Goal: Task Accomplishment & Management: Manage account settings

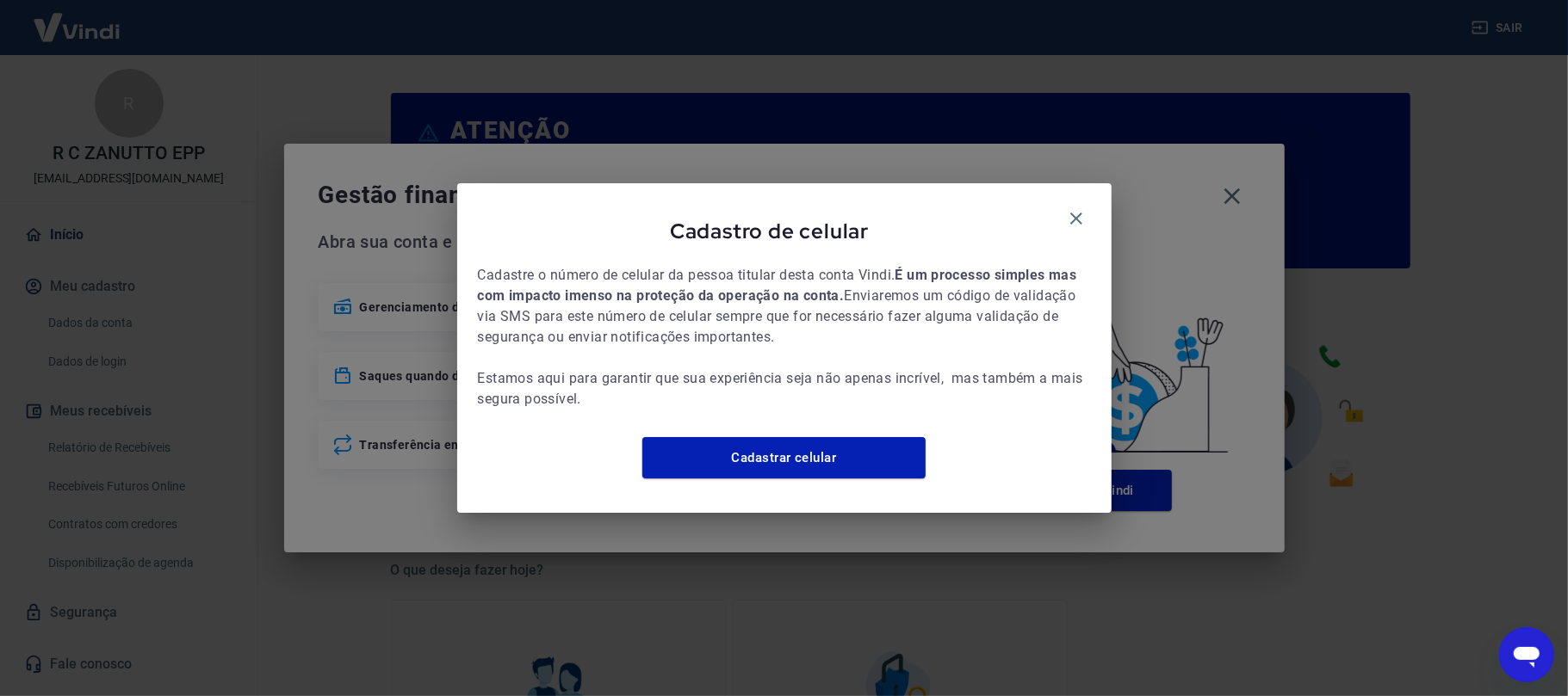
drag, startPoint x: 1071, startPoint y: 198, endPoint x: 1142, endPoint y: 191, distance: 71.3
click at [1075, 209] on icon "button" at bounding box center [1076, 219] width 20 height 20
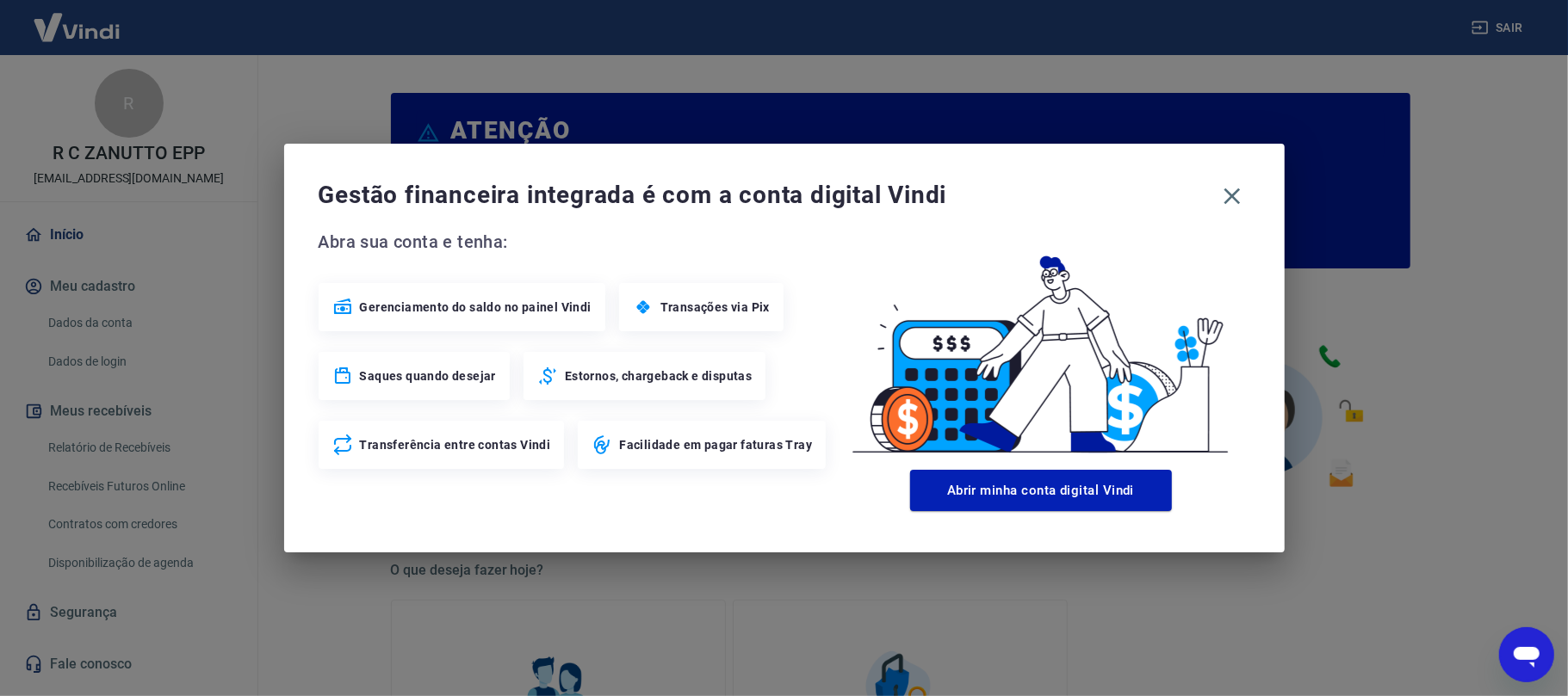
drag, startPoint x: 1231, startPoint y: 205, endPoint x: 1365, endPoint y: 98, distance: 171.5
click at [1257, 183] on div "Gestão financeira integrada é com a conta digital Vindi Abra sua conta e tenha:…" at bounding box center [784, 348] width 1000 height 409
click at [1498, 29] on div "Gestão financeira integrada é com a conta digital Vindi Abra sua conta e tenha:…" at bounding box center [784, 348] width 1568 height 696
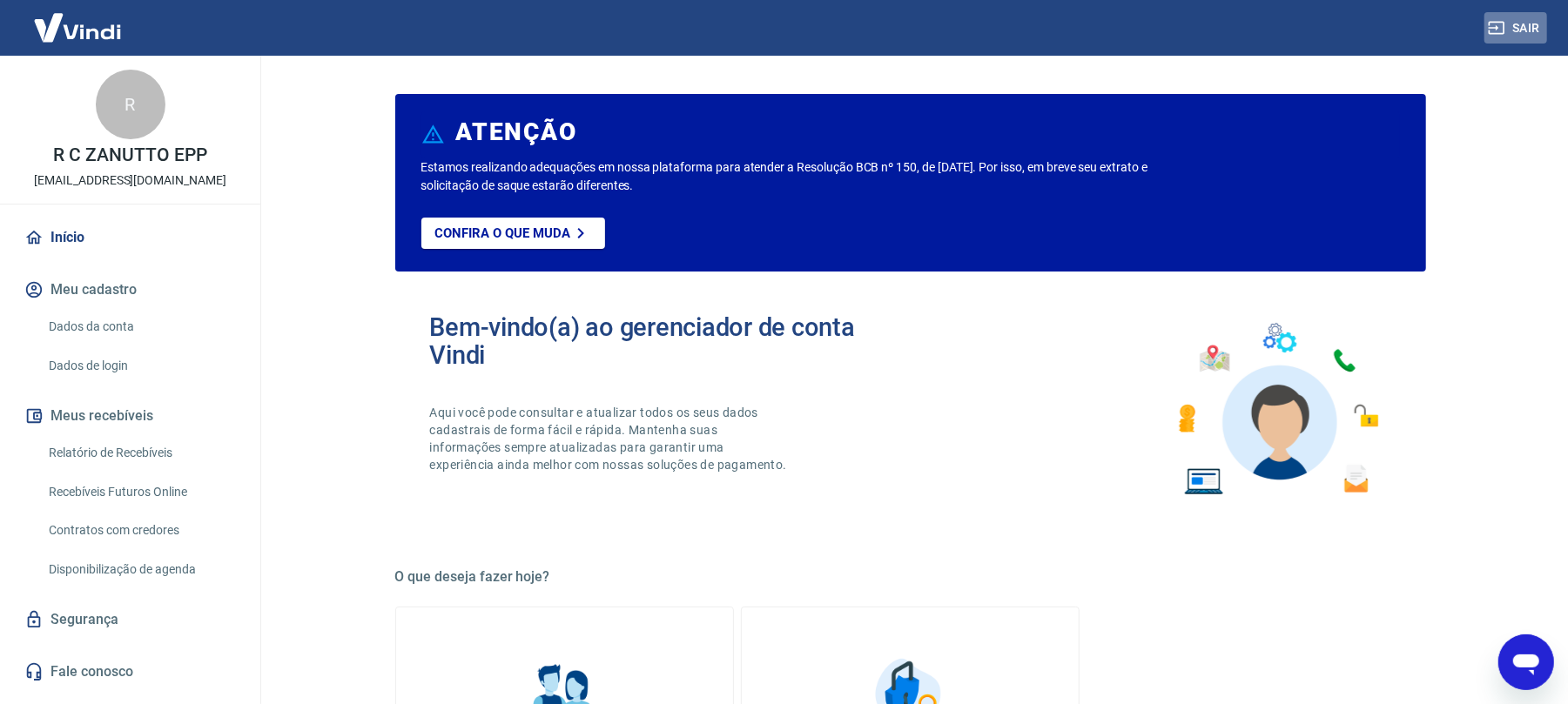
click at [1495, 22] on icon "button" at bounding box center [1496, 27] width 18 height 18
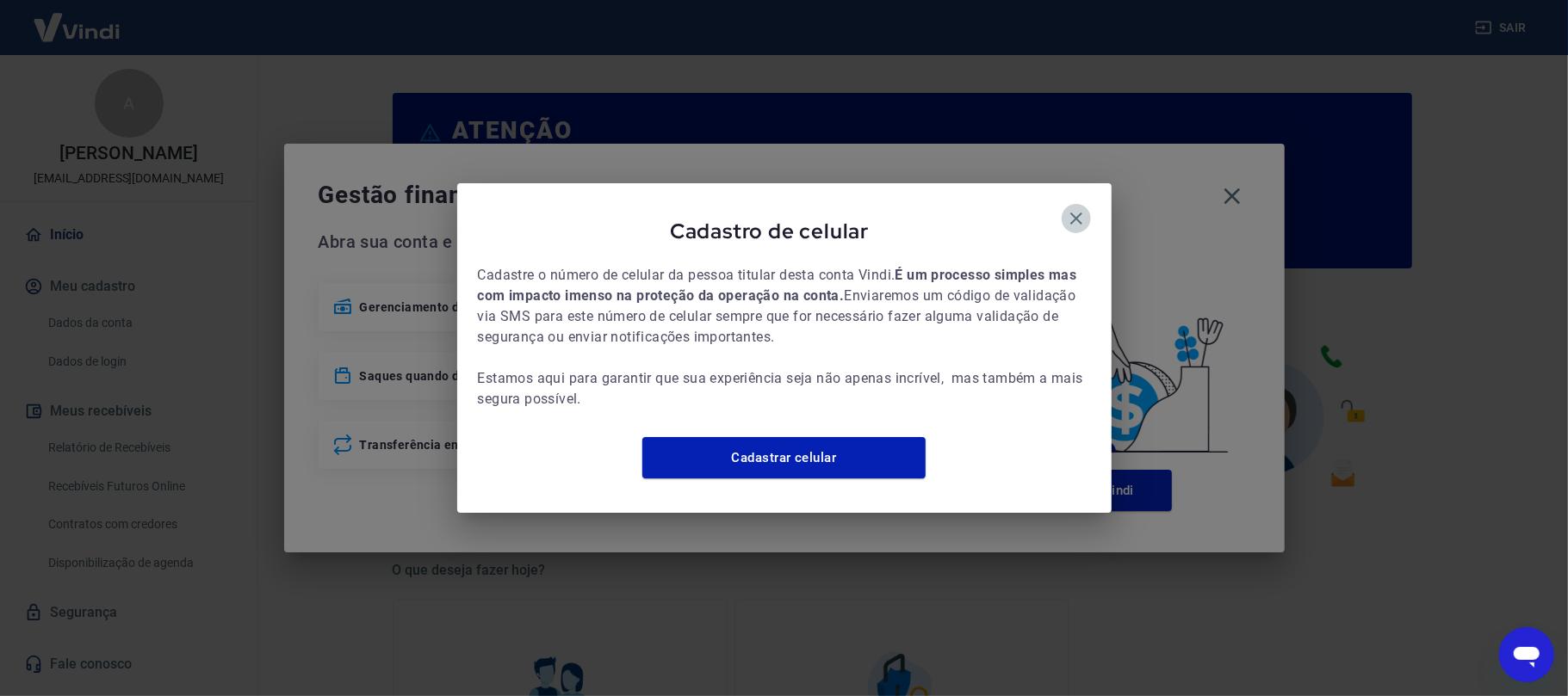
drag, startPoint x: 1065, startPoint y: 212, endPoint x: 1106, endPoint y: 207, distance: 41.3
click at [1075, 211] on icon "button" at bounding box center [1076, 219] width 20 height 20
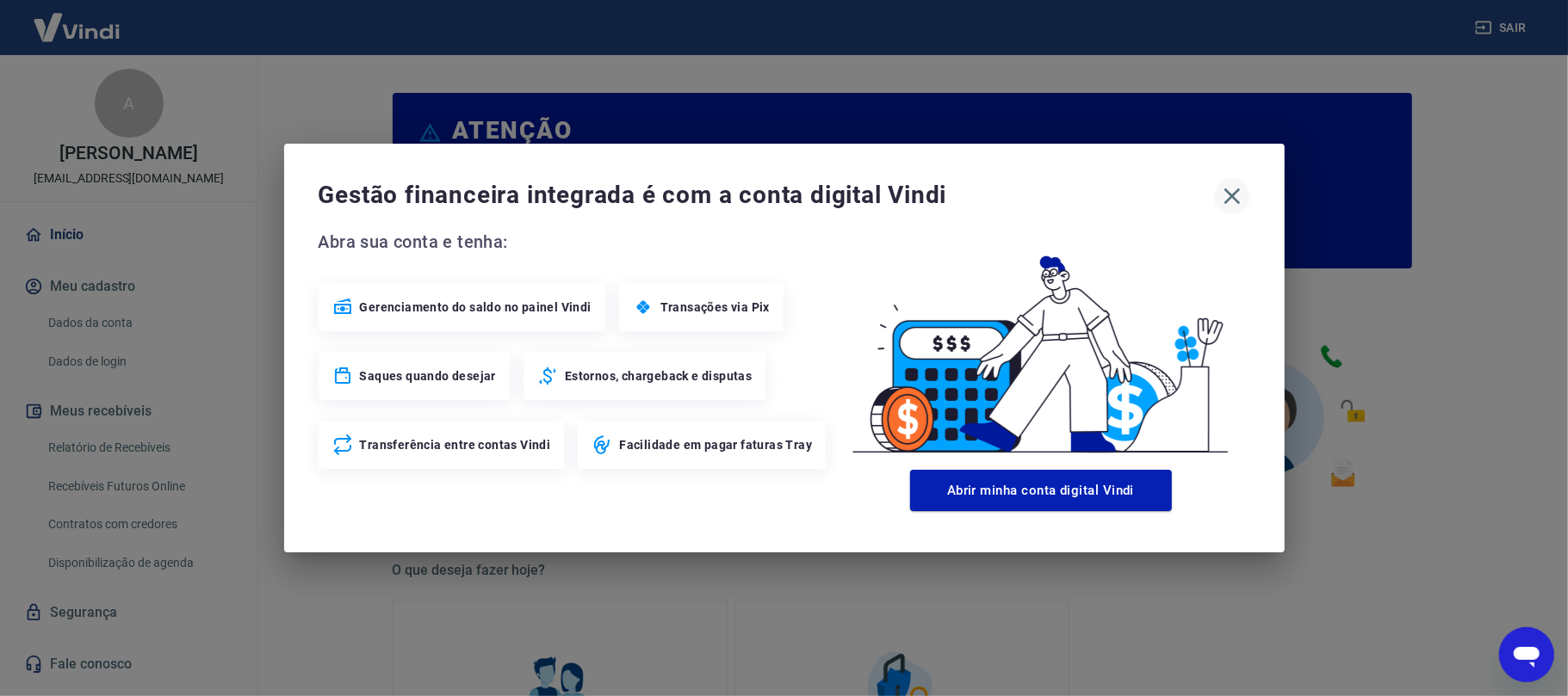
click at [1217, 195] on button "button" at bounding box center [1232, 196] width 36 height 36
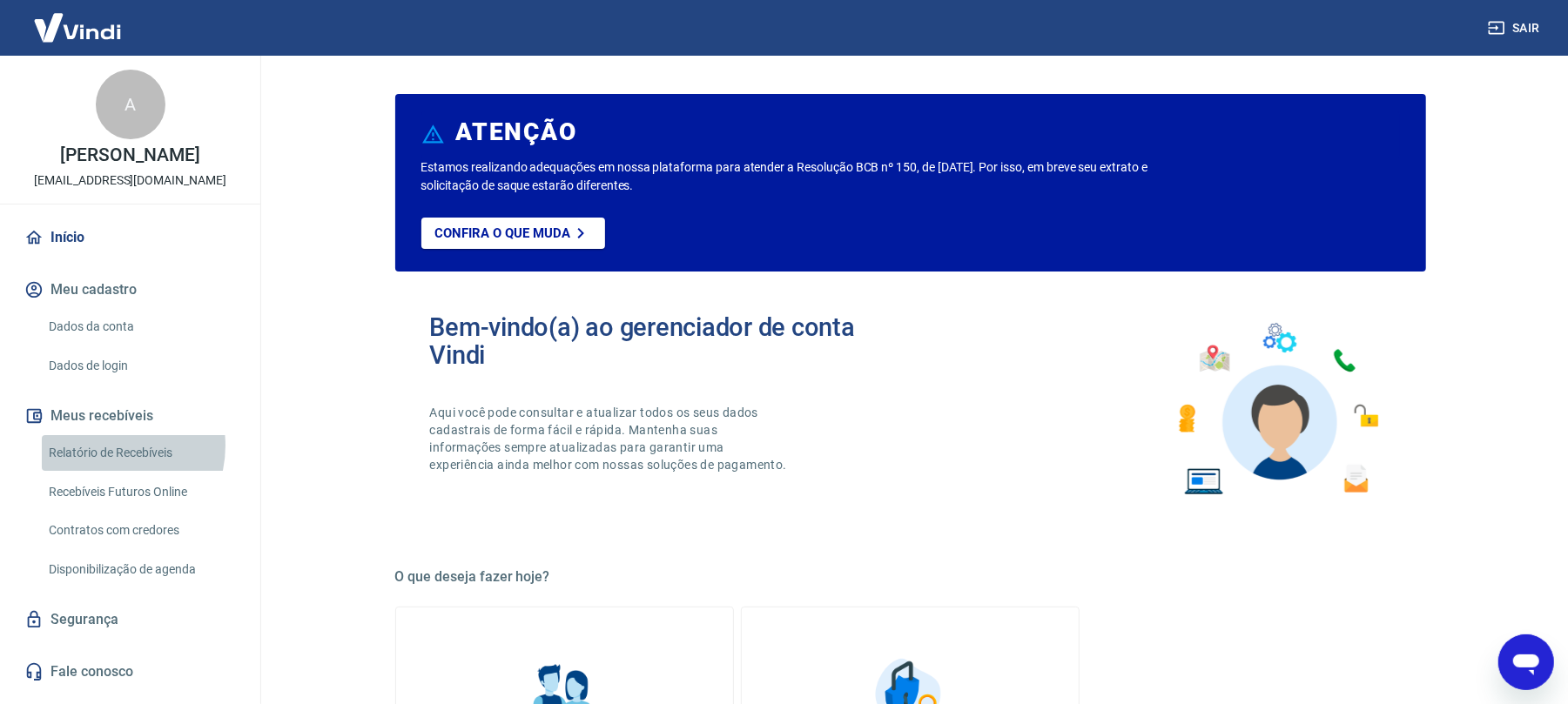
click at [104, 465] on link "Relatório de Recebíveis" at bounding box center [141, 453] width 198 height 36
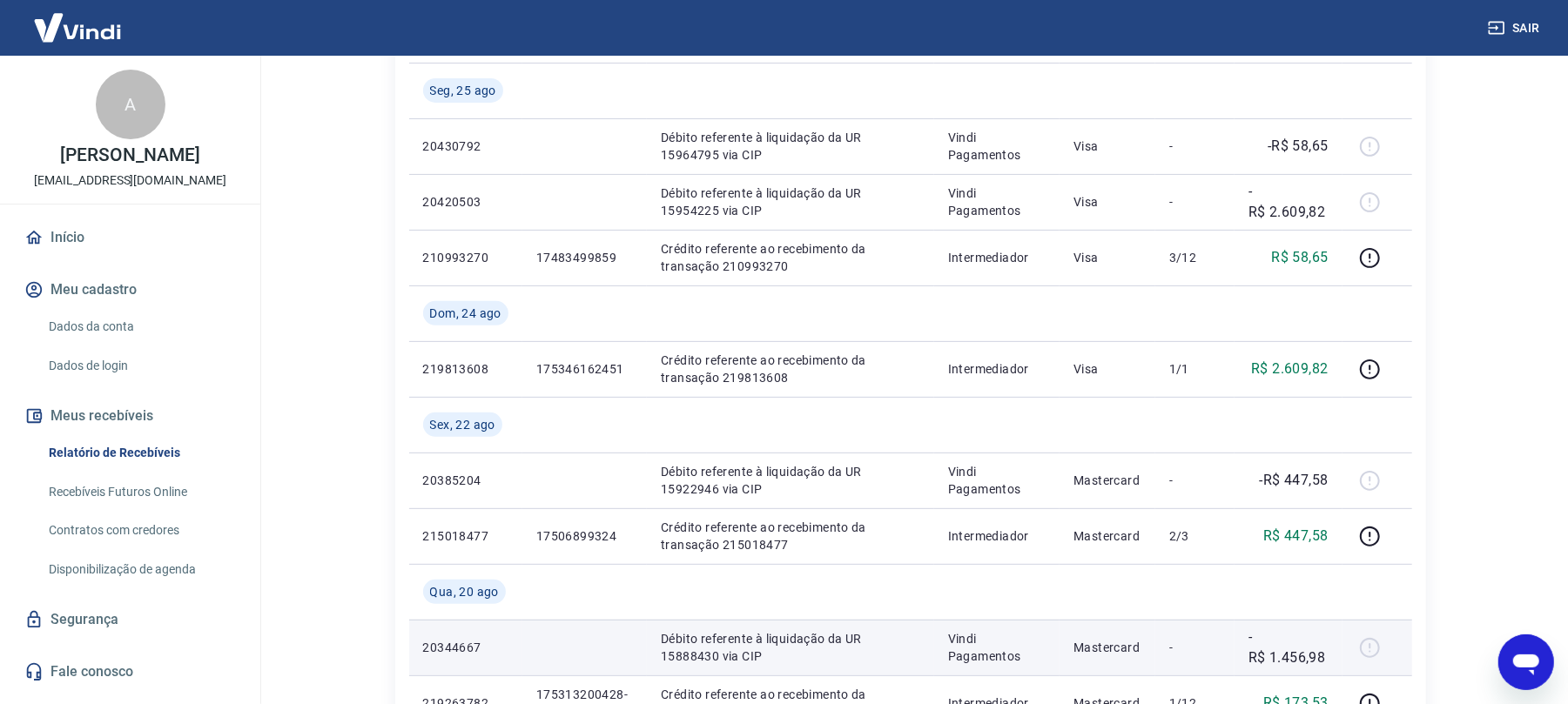
scroll to position [349, 0]
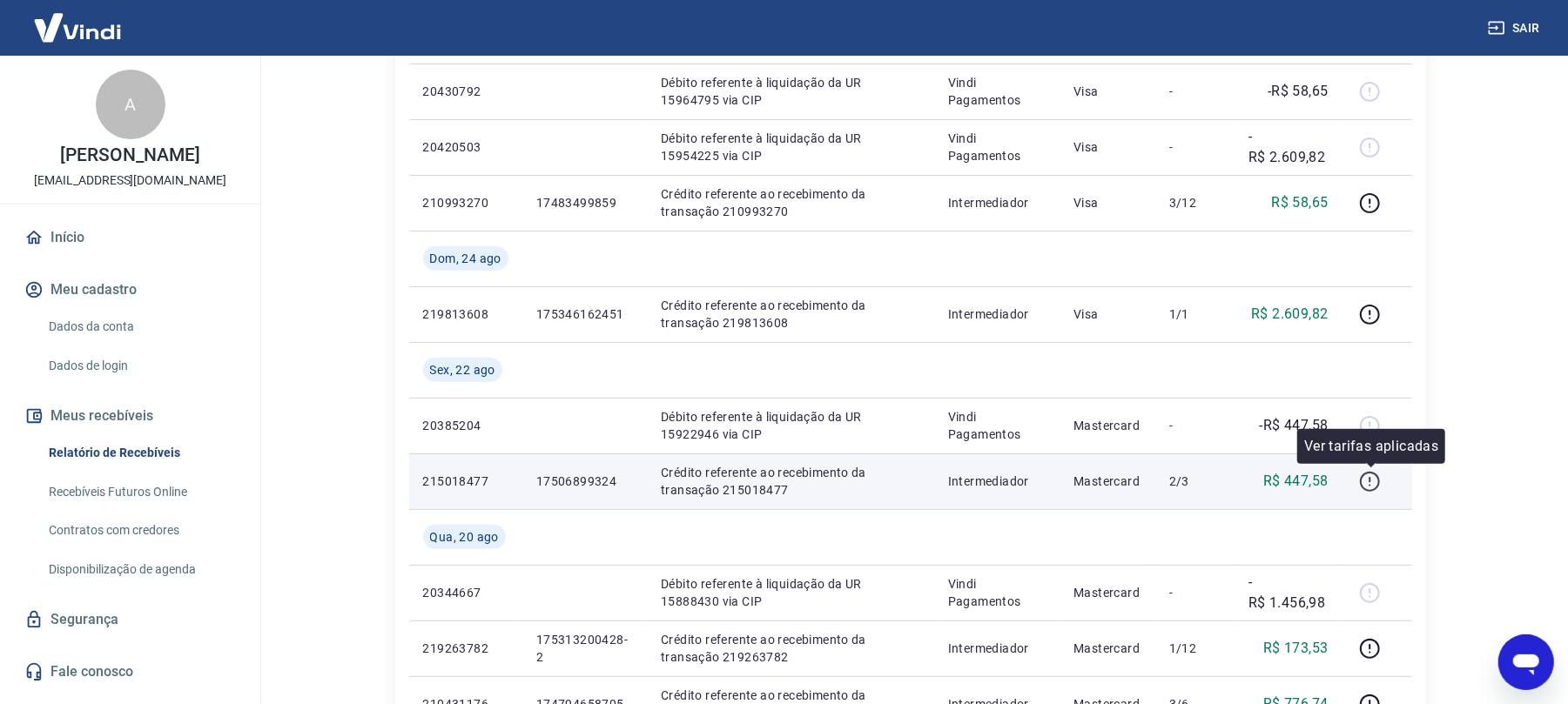
click at [1320, 477] on icon "button" at bounding box center [1369, 482] width 22 height 22
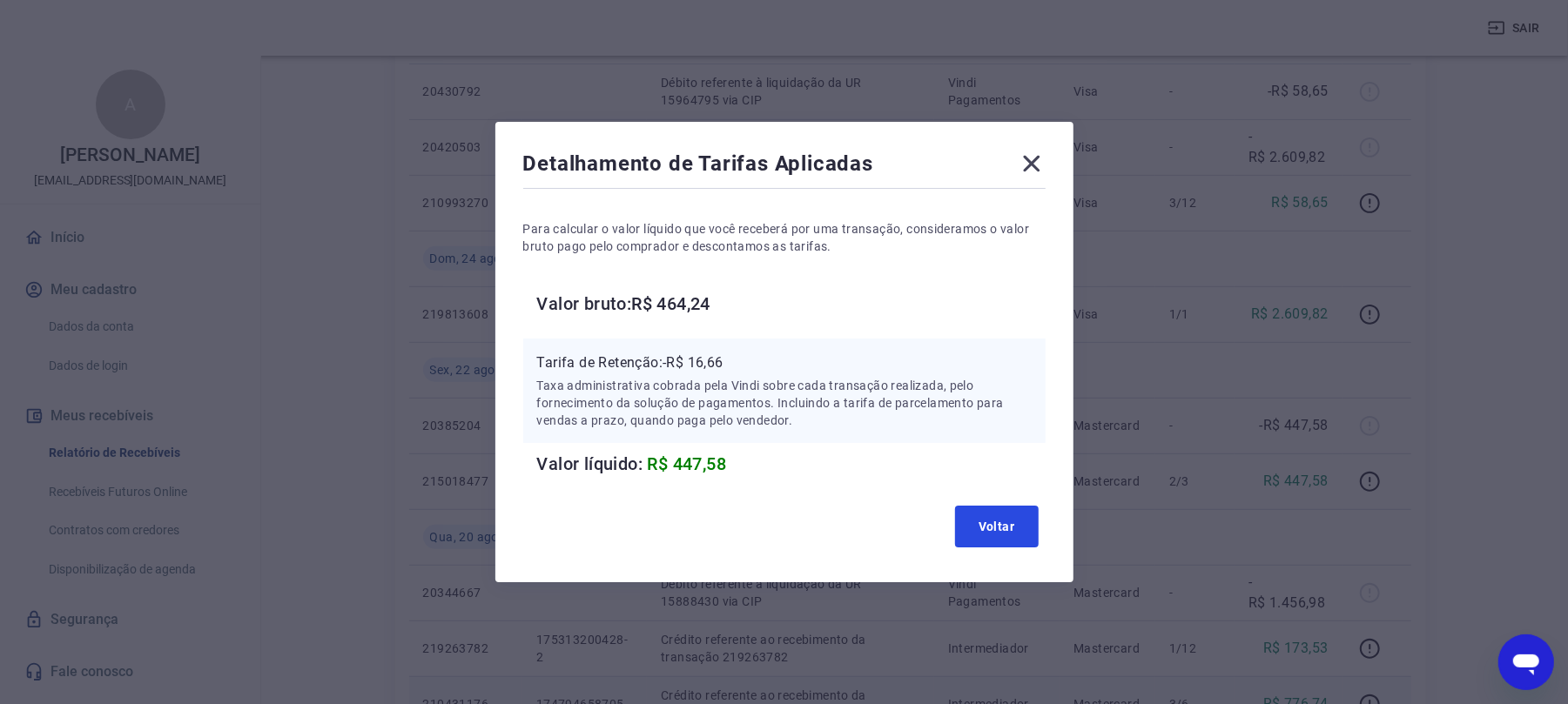
drag, startPoint x: 997, startPoint y: 524, endPoint x: 721, endPoint y: 692, distance: 323.1
click at [989, 531] on button "Voltar" at bounding box center [996, 527] width 83 height 42
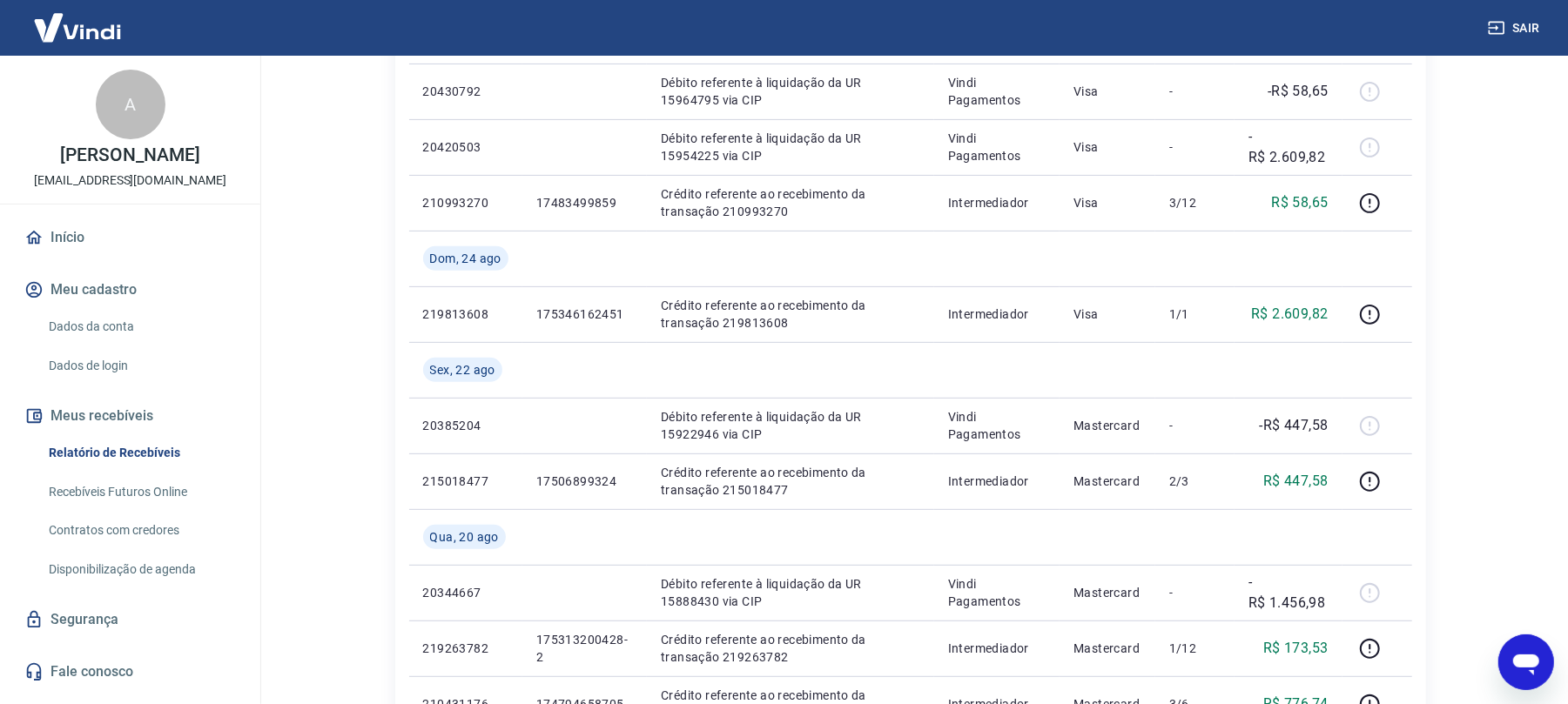
click at [1320, 32] on button "Sair" at bounding box center [1516, 28] width 63 height 32
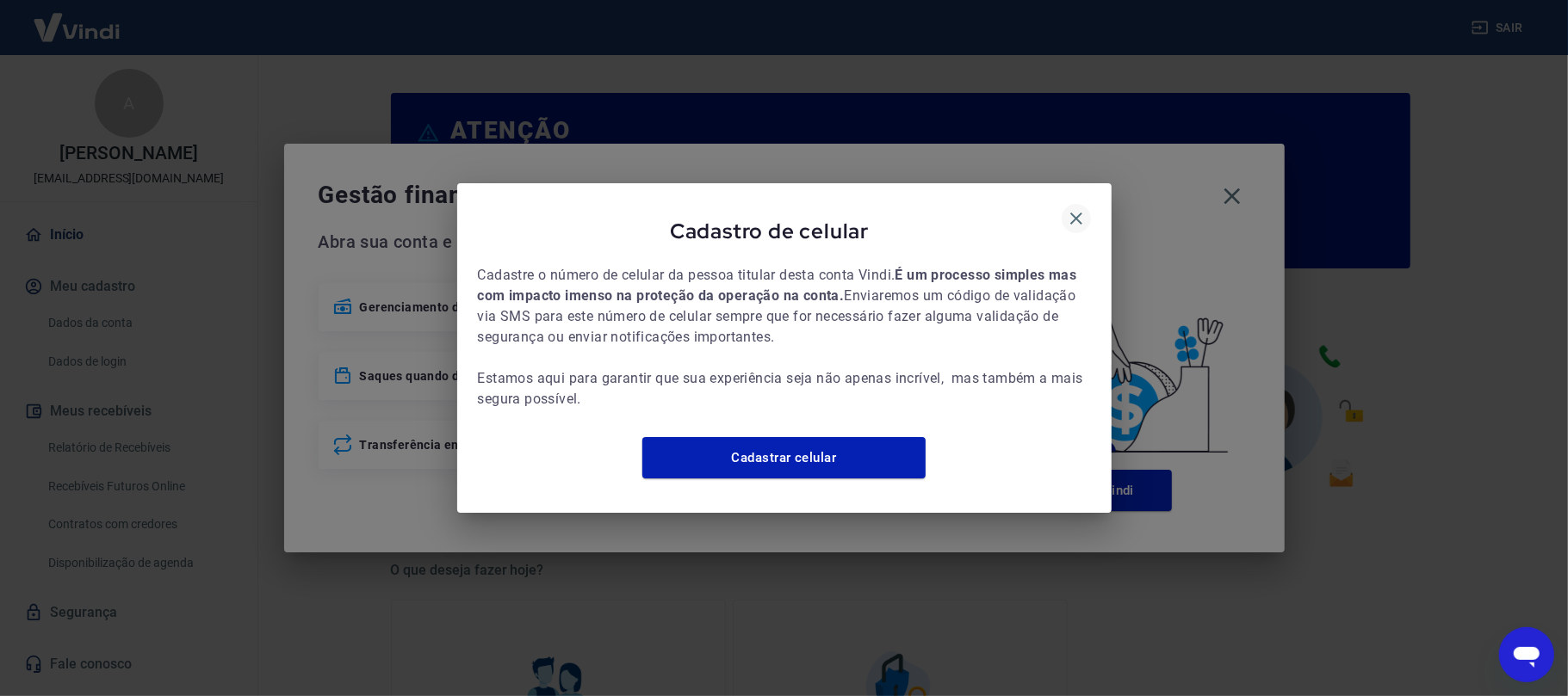
drag, startPoint x: 1071, startPoint y: 225, endPoint x: 1082, endPoint y: 204, distance: 23.7
click at [1074, 225] on div "Cadastro de celular" at bounding box center [784, 234] width 613 height 61
click at [1080, 209] on icon "button" at bounding box center [1076, 219] width 20 height 20
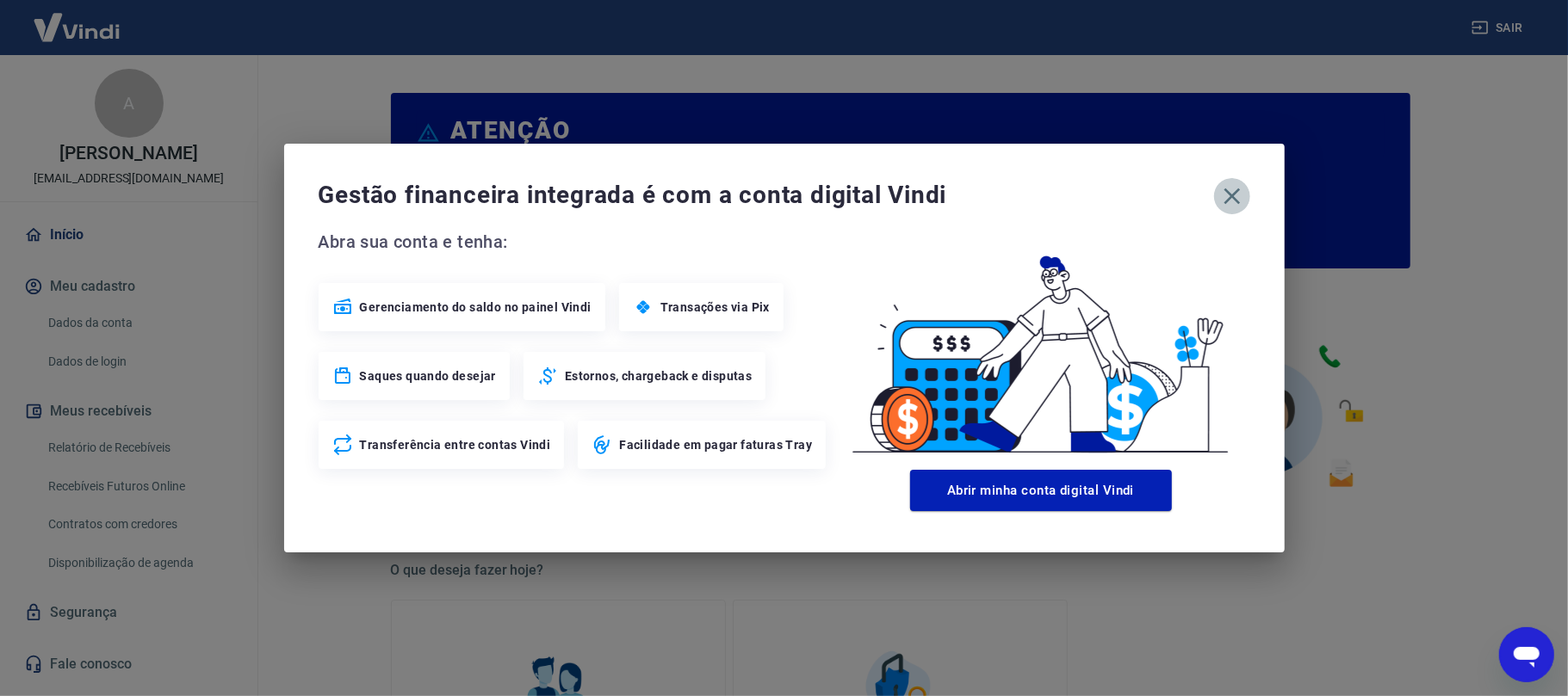
click at [1220, 208] on icon "button" at bounding box center [1232, 196] width 28 height 28
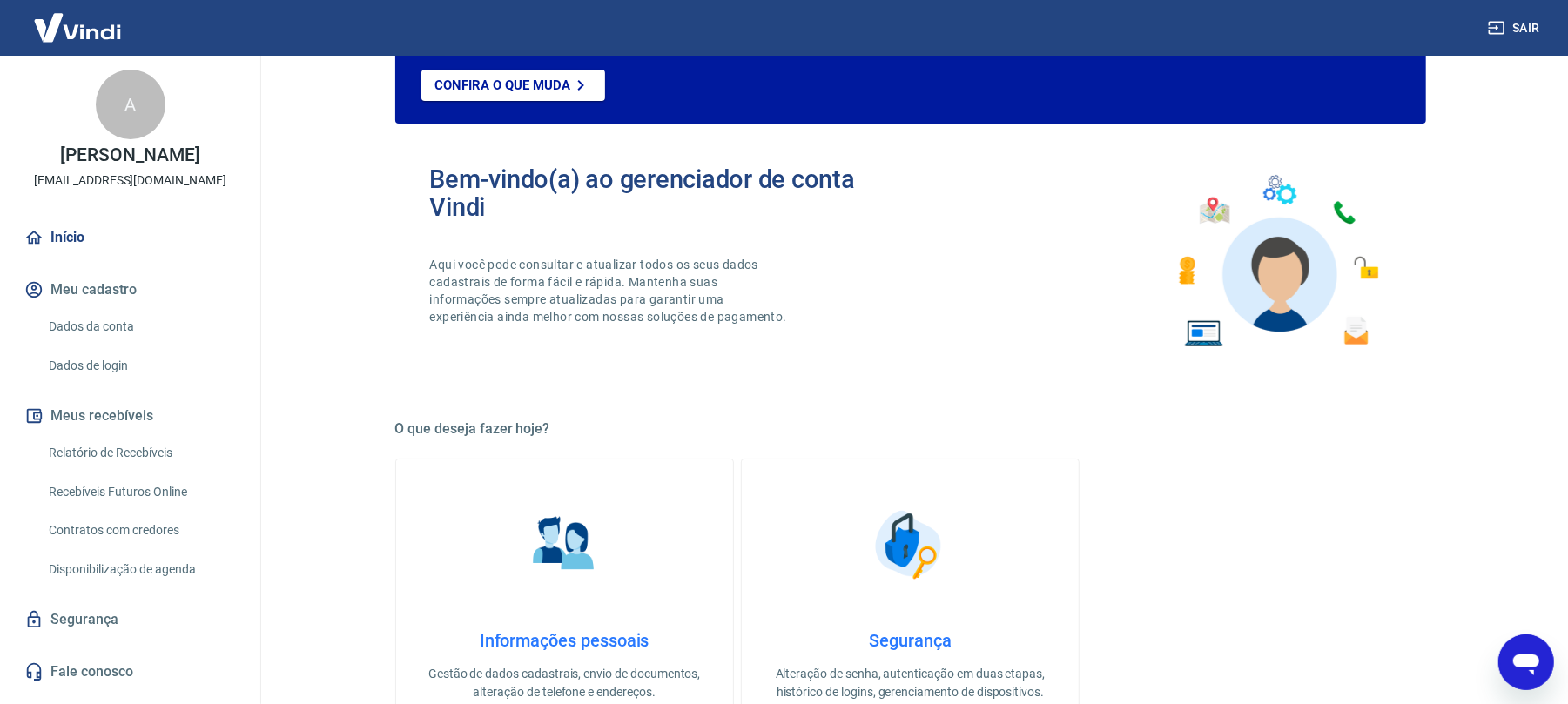
scroll to position [349, 0]
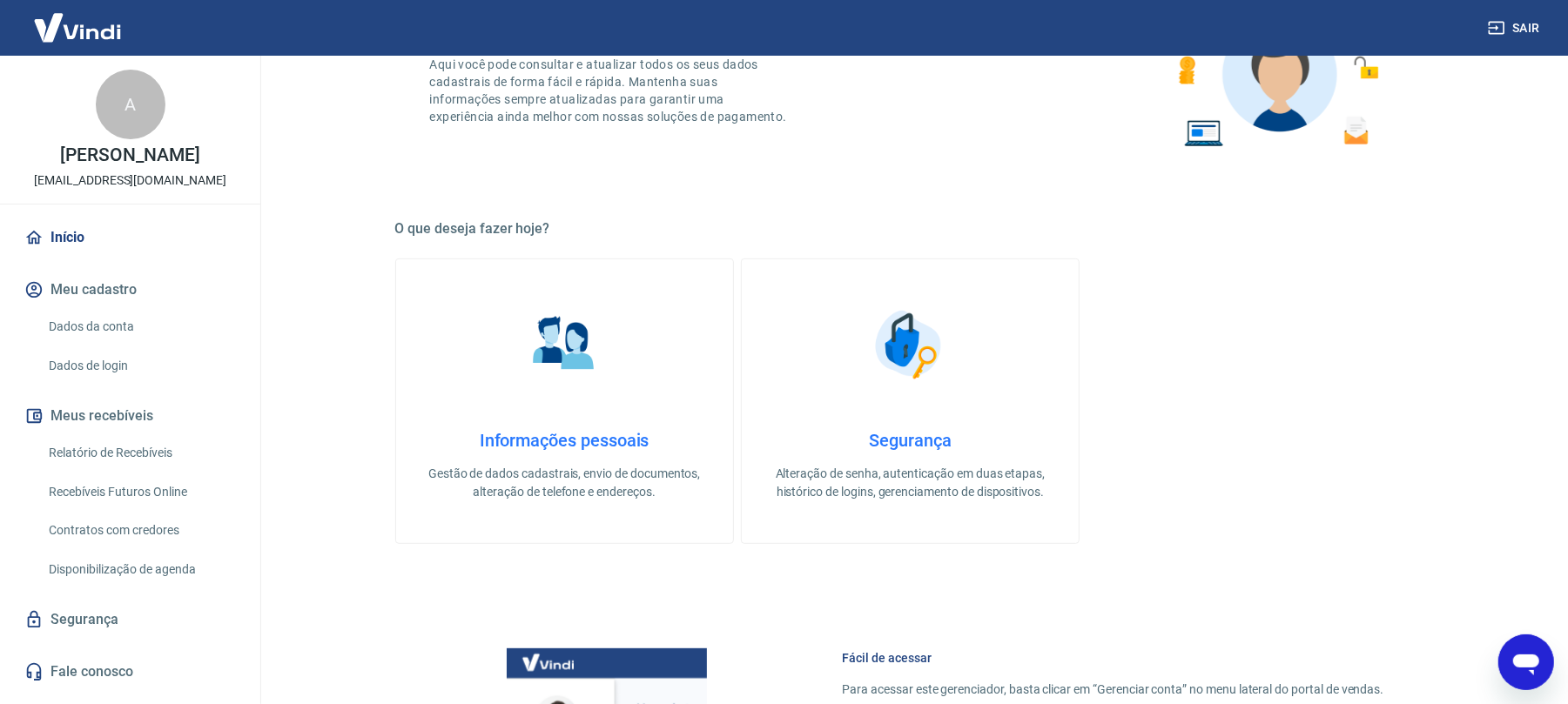
click at [129, 447] on link "Relatório de Recebíveis" at bounding box center [141, 453] width 198 height 36
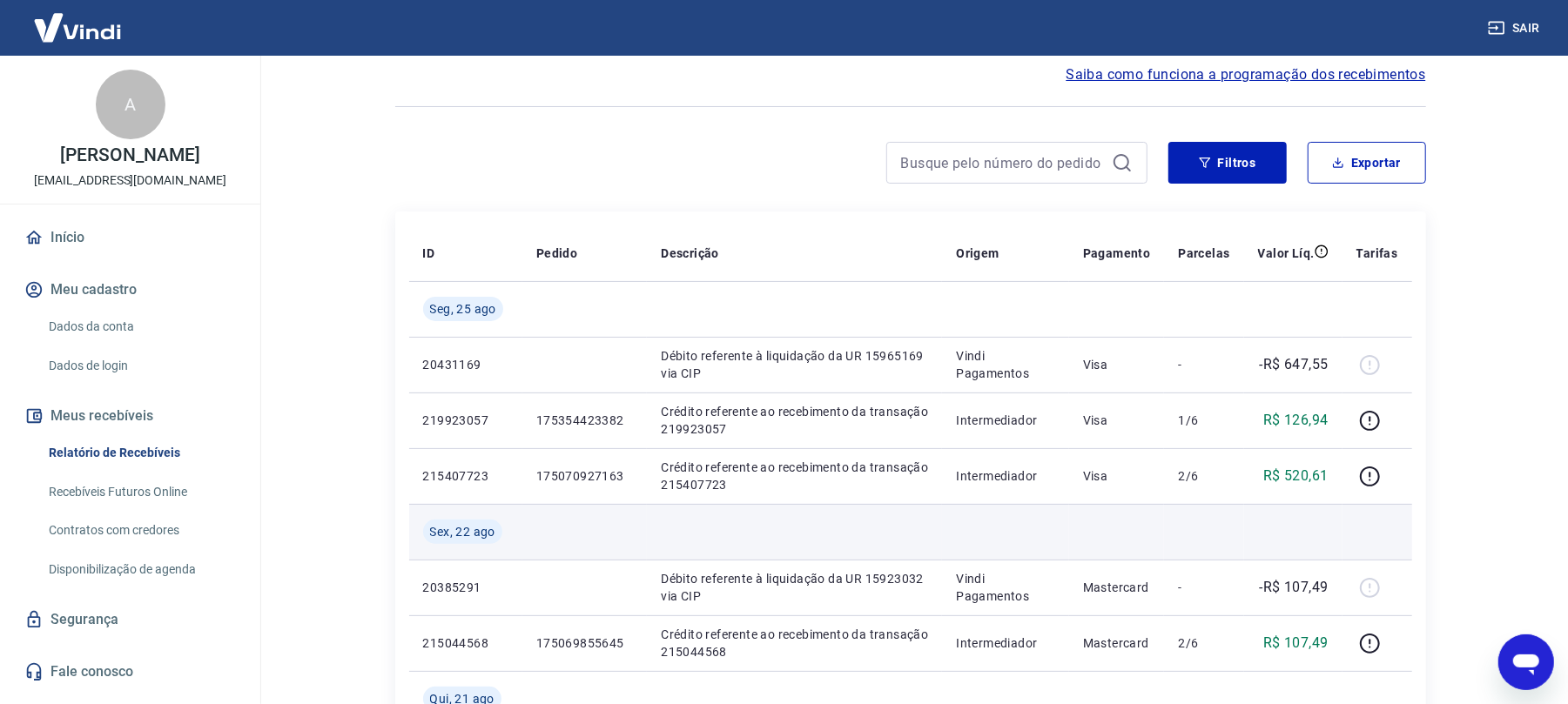
scroll to position [116, 0]
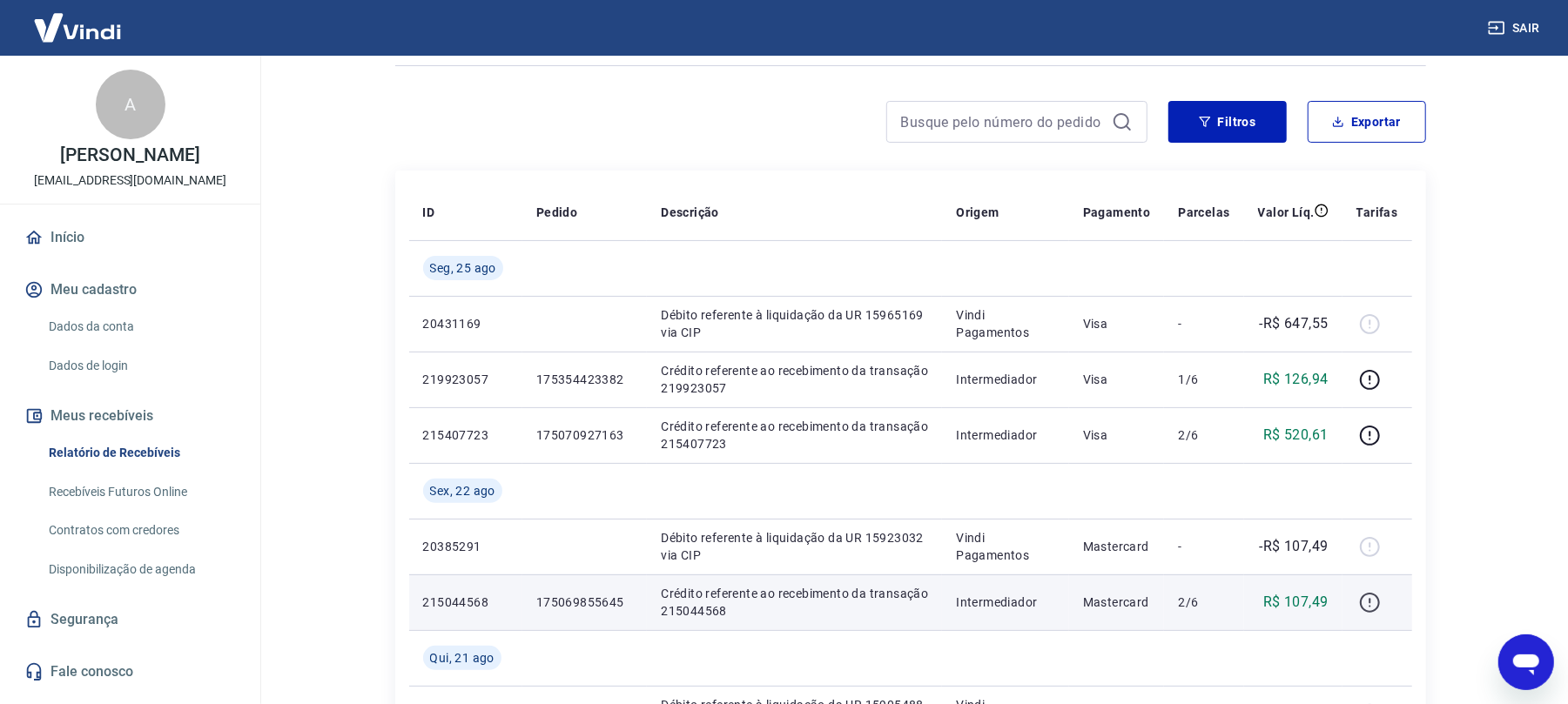
click at [1368, 597] on icon "button" at bounding box center [1369, 603] width 22 height 22
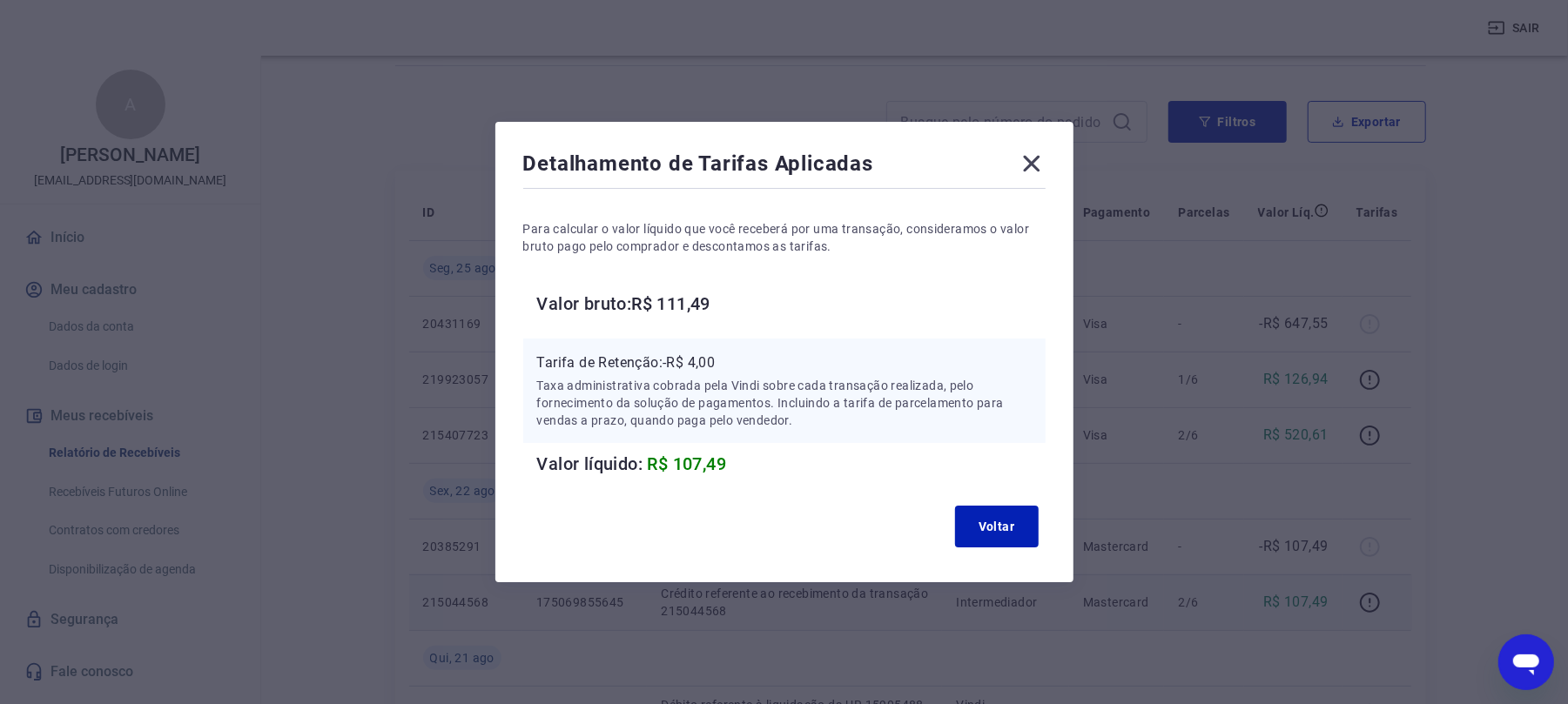
click at [1053, 168] on div "Detalhamento de Tarifas Aplicadas Para calcular o valor líquido que você recebe…" at bounding box center [784, 352] width 578 height 460
click at [1035, 160] on icon at bounding box center [1031, 164] width 17 height 17
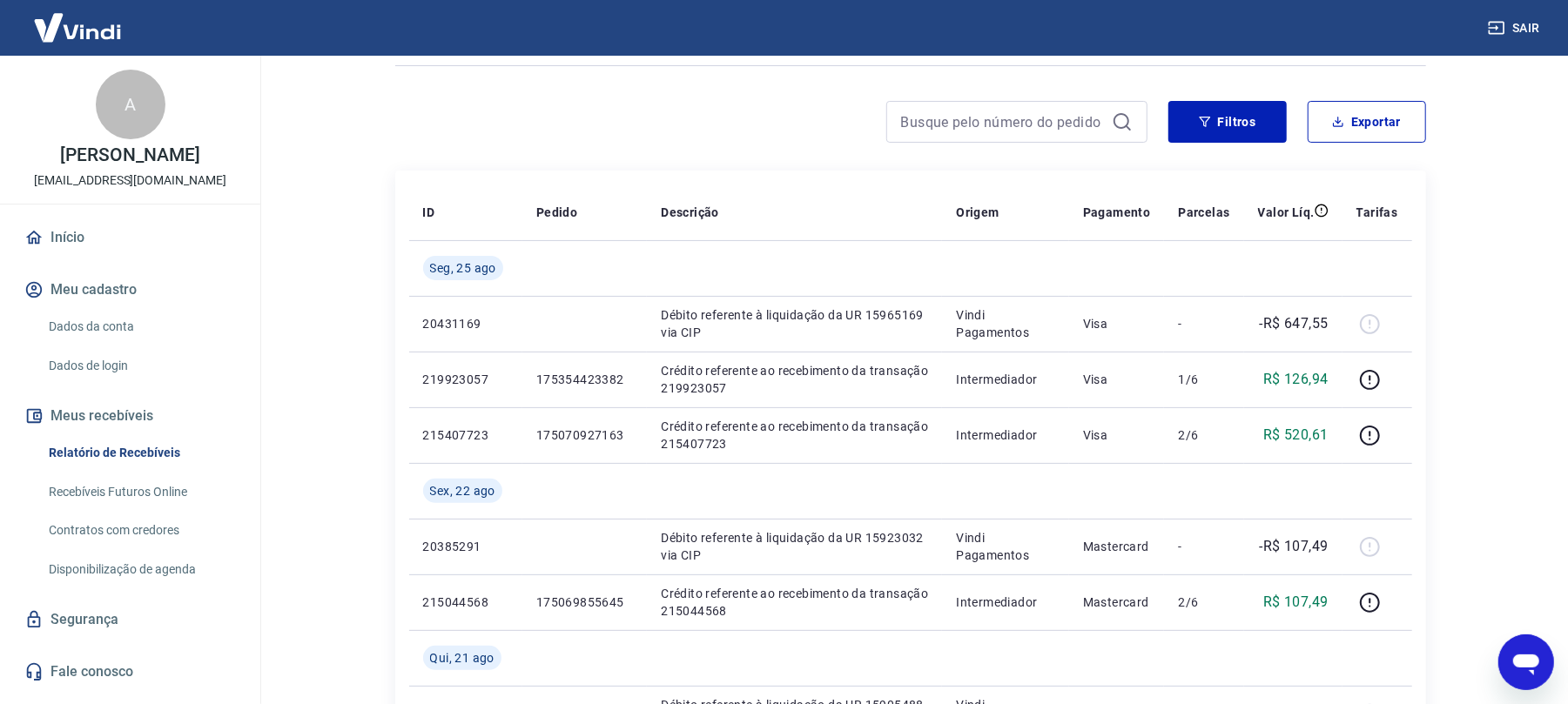
click at [1525, 19] on button "Sair" at bounding box center [1516, 28] width 63 height 32
